Goal: Task Accomplishment & Management: Use online tool/utility

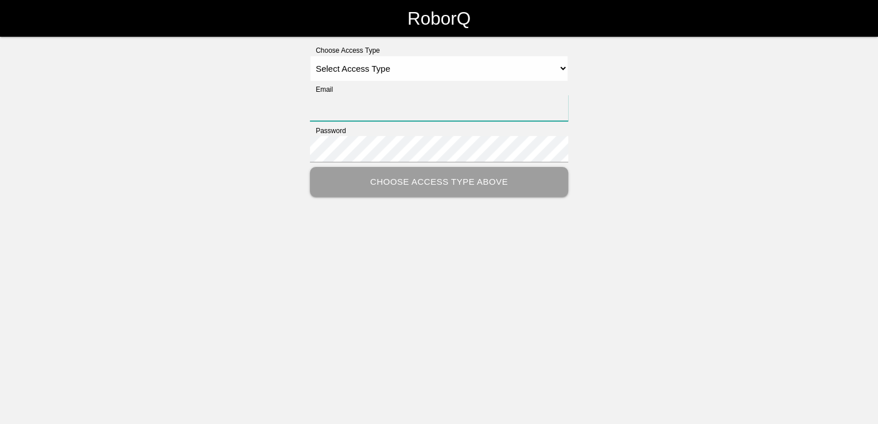
type input "[PERSON_NAME][EMAIL_ADDRESS][PERSON_NAME][DOMAIN_NAME]"
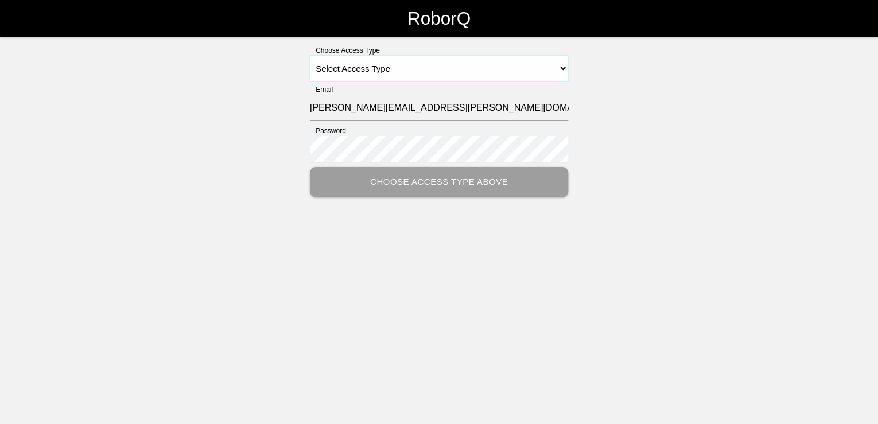
click at [560, 63] on select "Select Access Type Admin Customer Supervisor Worker" at bounding box center [439, 69] width 258 height 26
select select "Customer"
click at [310, 56] on select "Select Access Type Admin Customer Supervisor Worker" at bounding box center [439, 69] width 258 height 26
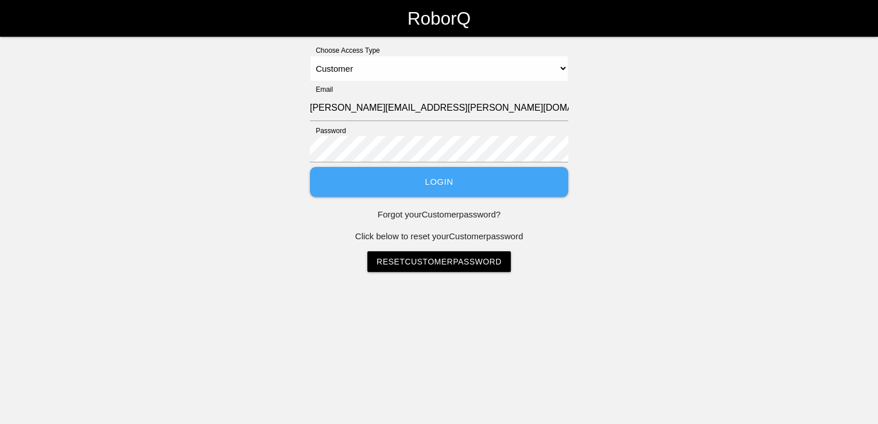
click at [414, 181] on button "Login" at bounding box center [439, 182] width 258 height 30
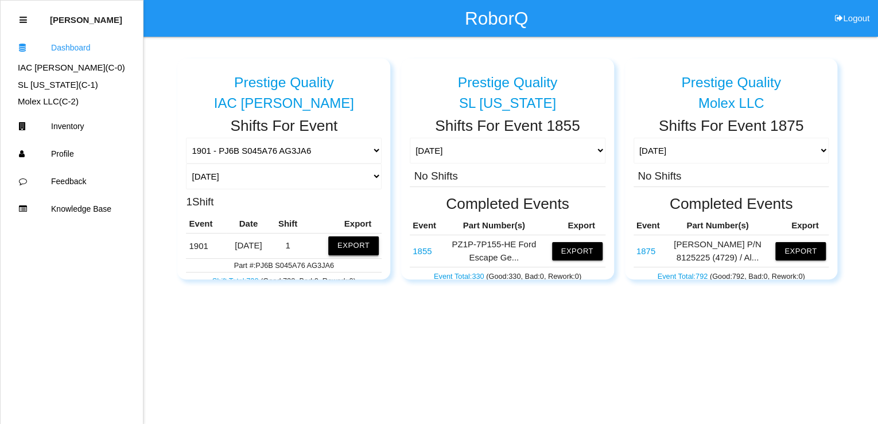
click at [342, 239] on button "Export" at bounding box center [353, 246] width 51 height 18
drag, startPoint x: 328, startPoint y: 240, endPoint x: 351, endPoint y: 240, distance: 23.0
click at [332, 240] on button "Excel" at bounding box center [342, 243] width 21 height 10
